Goal: Information Seeking & Learning: Learn about a topic

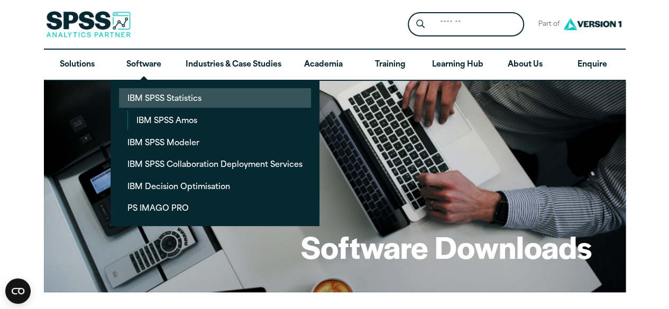
click at [174, 100] on link "IBM SPSS Statistics" at bounding box center [215, 98] width 192 height 20
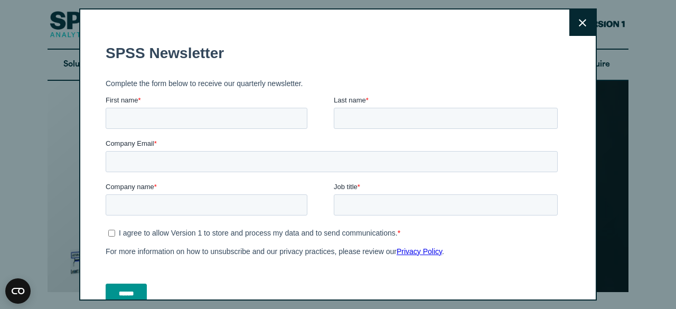
click at [575, 28] on button "Close" at bounding box center [583, 23] width 26 height 26
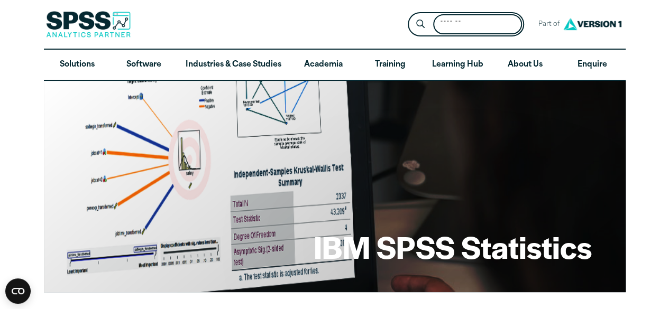
click at [448, 22] on input "Search for:" at bounding box center [477, 24] width 89 height 21
type input "*********"
click at [410, 15] on button "Submit Site Search" at bounding box center [420, 25] width 20 height 20
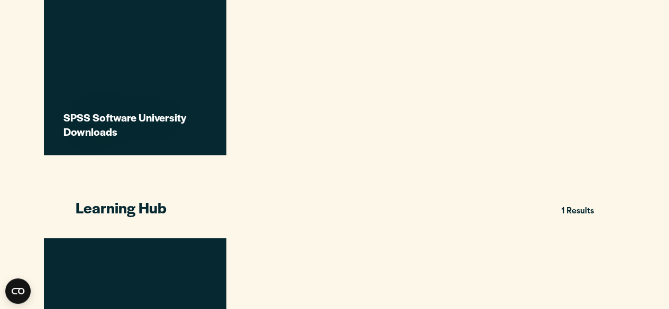
scroll to position [358, 0]
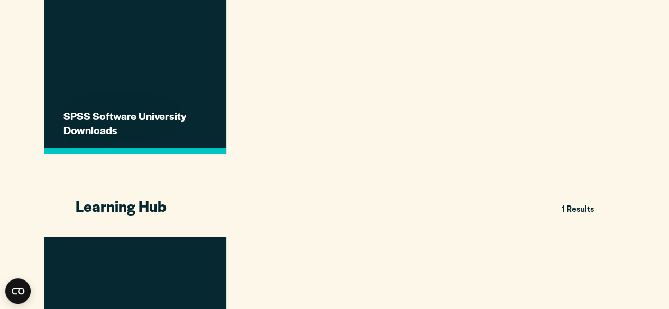
click at [125, 91] on link "SPSS Software University Downloads" at bounding box center [135, 62] width 182 height 182
